Goal: Transaction & Acquisition: Purchase product/service

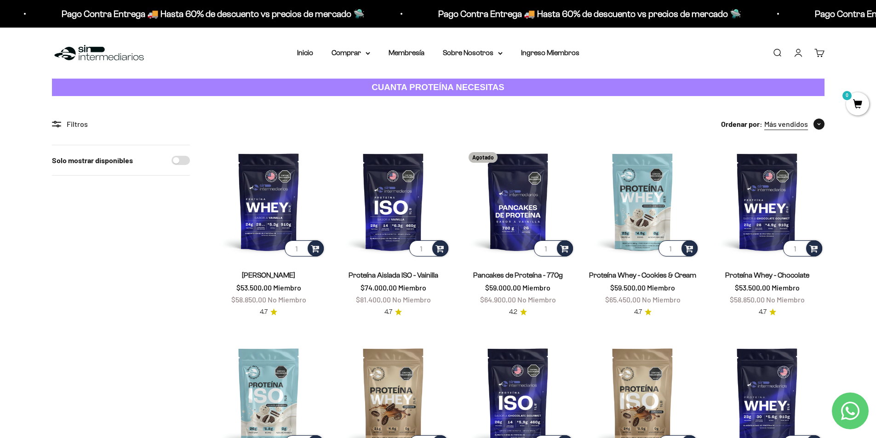
click at [814, 126] on span "button" at bounding box center [819, 124] width 11 height 11
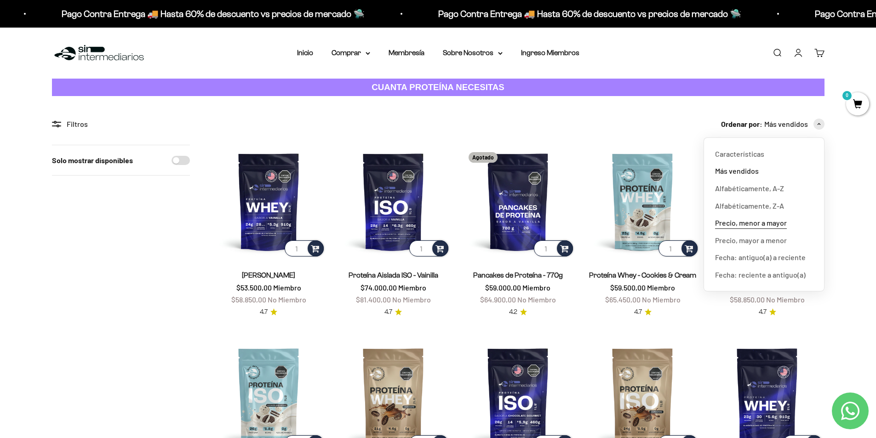
click at [774, 220] on span "Precio, menor a mayor" at bounding box center [751, 223] width 72 height 12
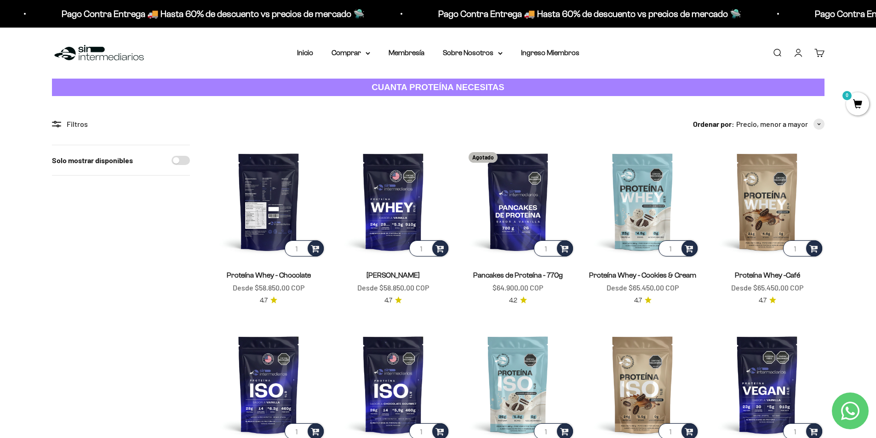
click at [270, 210] on img at bounding box center [269, 202] width 114 height 114
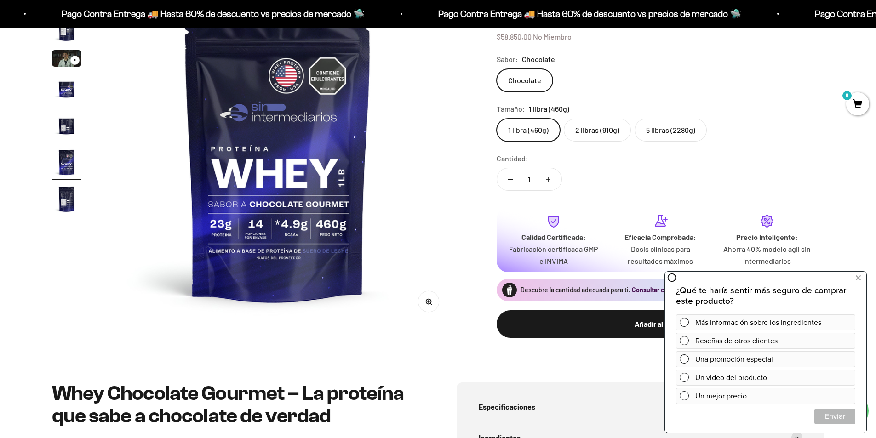
scroll to position [138, 0]
